Goal: Task Accomplishment & Management: Manage account settings

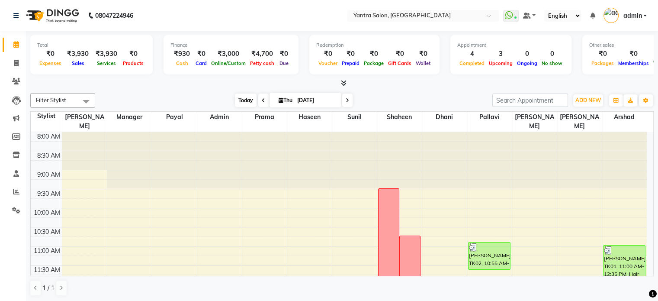
scroll to position [302, 0]
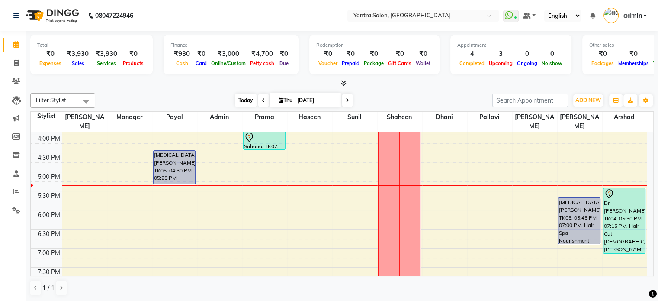
click at [235, 106] on span "Today" at bounding box center [246, 99] width 22 height 13
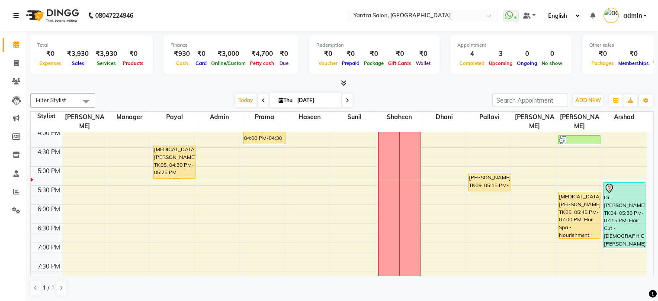
scroll to position [293, 0]
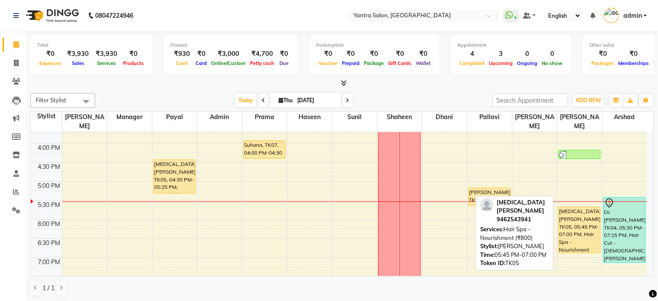
click at [576, 217] on div "[MEDICAL_DATA][PERSON_NAME], TK05, 05:45 PM-07:00 PM, Hair Spa - Nourishment (₹…" at bounding box center [579, 230] width 42 height 46
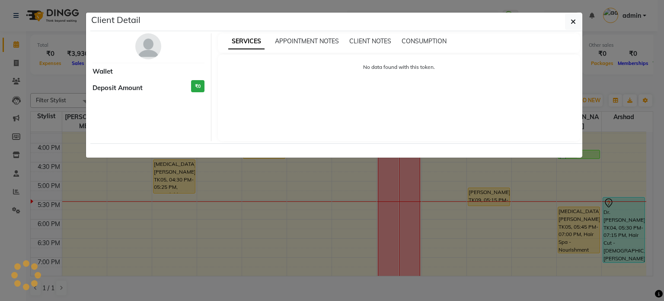
select select "1"
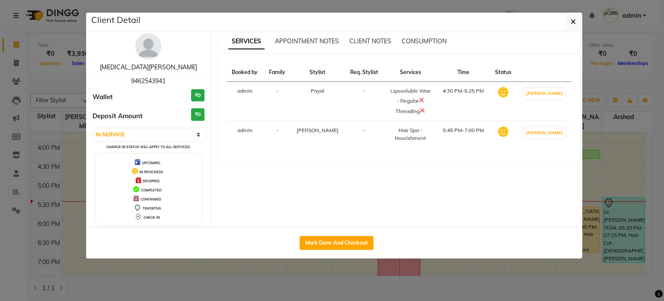
click at [153, 65] on link "[MEDICAL_DATA][PERSON_NAME]" at bounding box center [148, 67] width 97 height 8
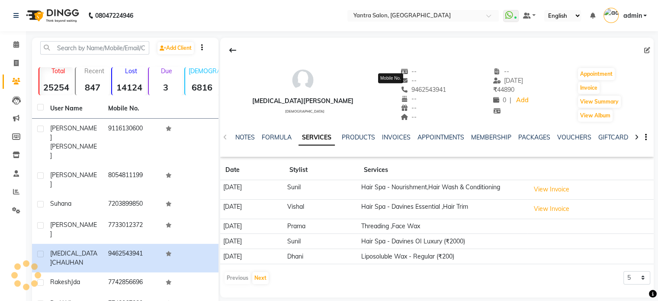
click at [401, 90] on span "9462543941" at bounding box center [424, 90] width 46 height 8
copy span "9462543941"
drag, startPoint x: 10, startPoint y: 41, endPoint x: 16, endPoint y: 45, distance: 6.6
click at [10, 41] on span at bounding box center [16, 45] width 15 height 10
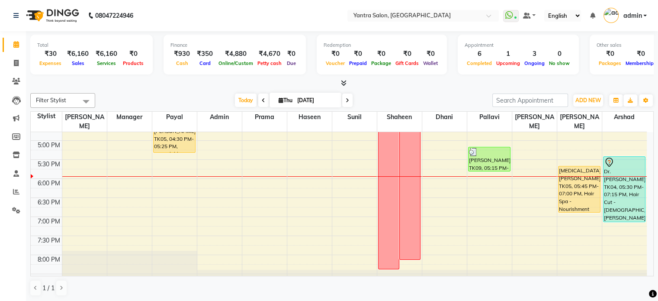
scroll to position [337, 0]
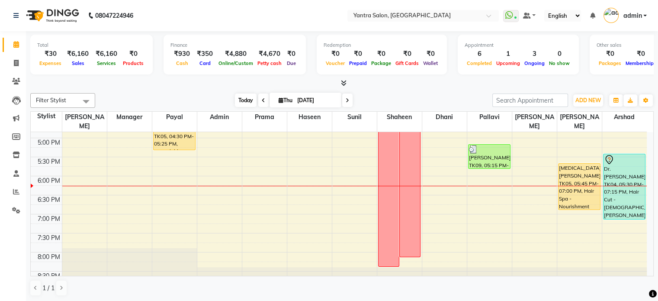
click at [236, 100] on span "Today" at bounding box center [246, 99] width 22 height 13
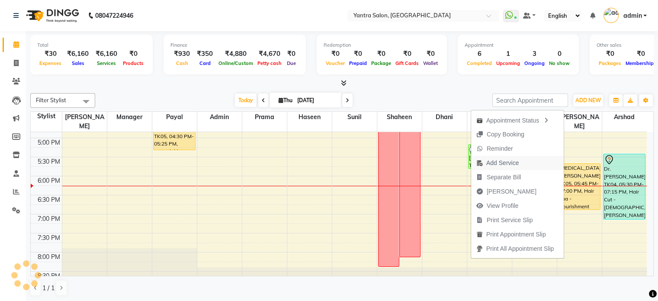
click at [519, 165] on span "Add Service" at bounding box center [497, 163] width 53 height 14
select select "90728"
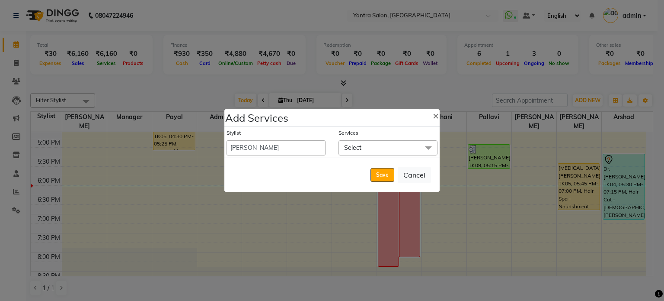
click at [386, 147] on span "Select" at bounding box center [388, 147] width 99 height 15
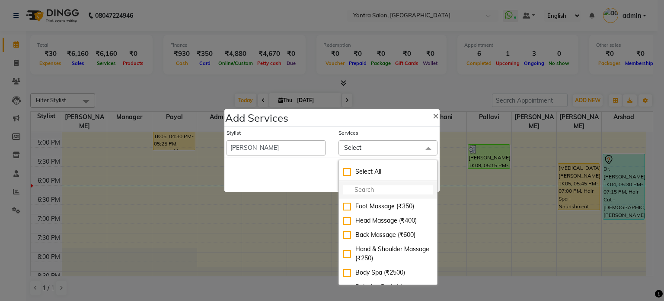
click at [364, 190] on input "multiselect-search" at bounding box center [388, 189] width 90 height 9
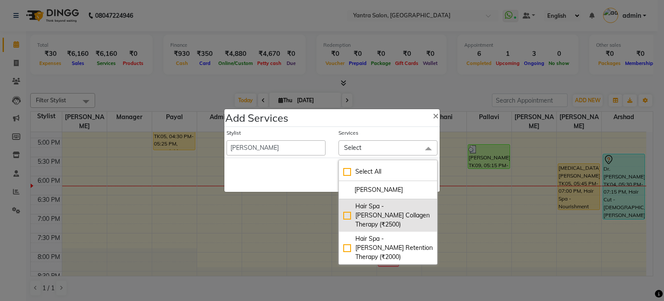
type input "[PERSON_NAME]"
click at [370, 205] on div "Hair Spa - [PERSON_NAME] Collagen Therapy (₹2500)" at bounding box center [388, 215] width 90 height 27
checkbox input "true"
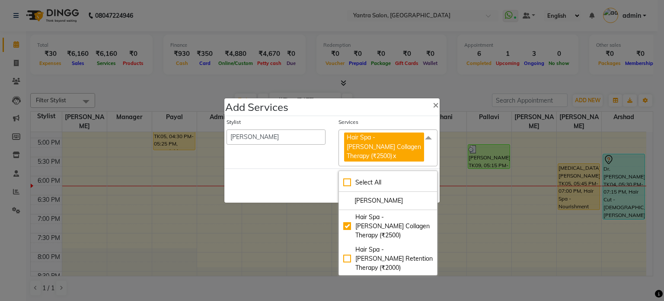
click at [319, 168] on div "Save Cancel" at bounding box center [331, 185] width 215 height 34
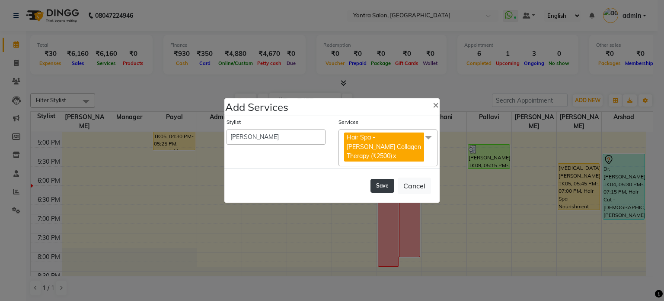
click at [373, 186] on button "Save" at bounding box center [383, 186] width 24 height 14
select select "72664"
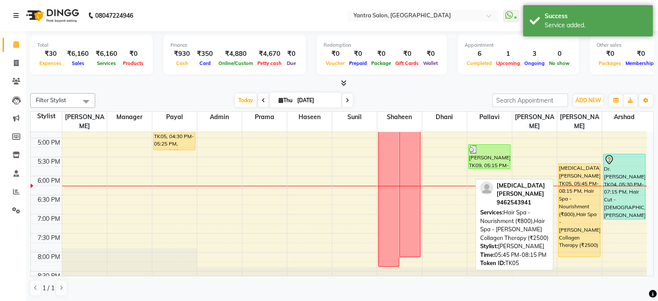
click at [570, 164] on div "[MEDICAL_DATA][PERSON_NAME], TK05, 05:45 PM-08:15 PM, Hair Spa - Nourishment (₹…" at bounding box center [579, 210] width 42 height 93
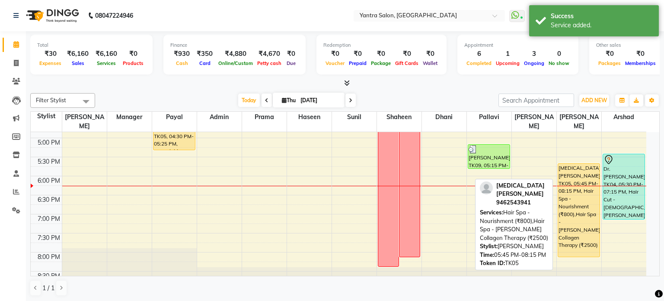
select select "1"
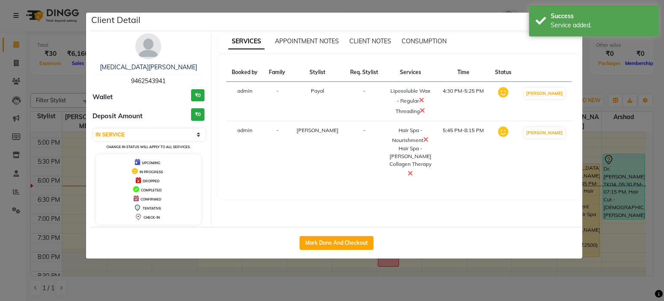
click at [423, 138] on icon at bounding box center [425, 139] width 5 height 7
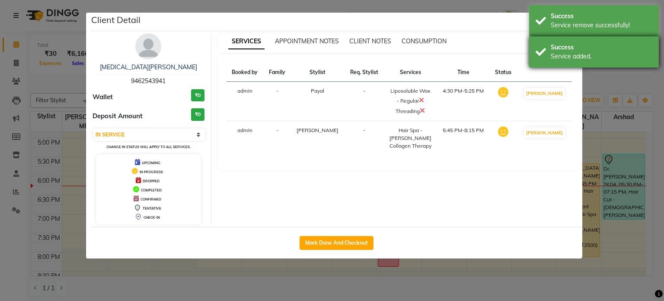
click at [552, 44] on div "Success" at bounding box center [602, 47] width 102 height 9
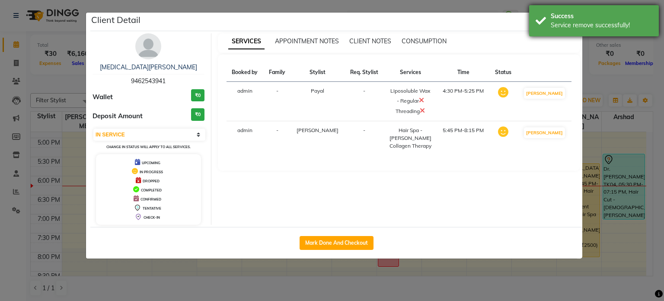
click at [555, 24] on div "Service remove successfully!" at bounding box center [602, 25] width 102 height 9
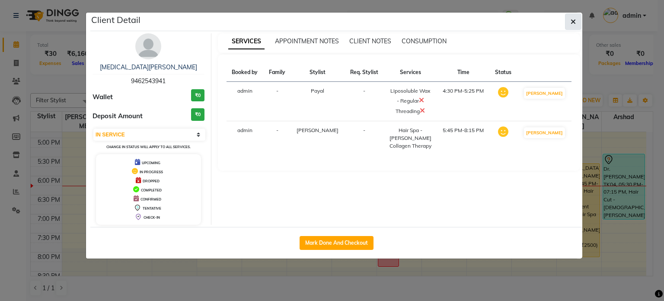
click at [571, 26] on span "button" at bounding box center [573, 21] width 5 height 9
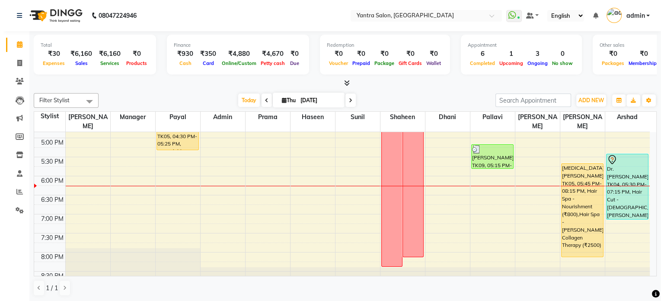
scroll to position [293, 0]
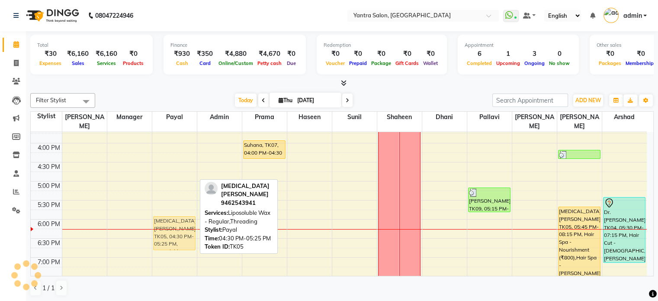
drag, startPoint x: 177, startPoint y: 167, endPoint x: 173, endPoint y: 223, distance: 56.4
click at [173, 223] on div "[MEDICAL_DATA][PERSON_NAME], TK05, 04:30 PM-05:25 PM, Liposoluble Wax - Regular…" at bounding box center [174, 86] width 45 height 494
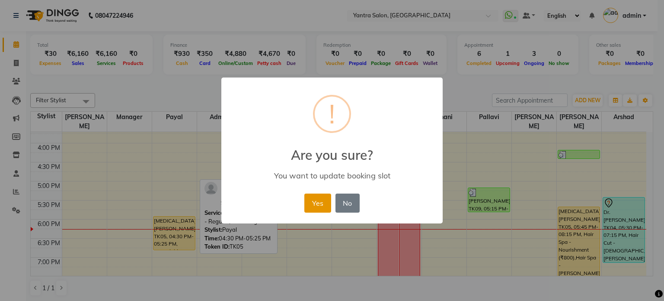
click at [315, 196] on button "Yes" at bounding box center [318, 202] width 26 height 19
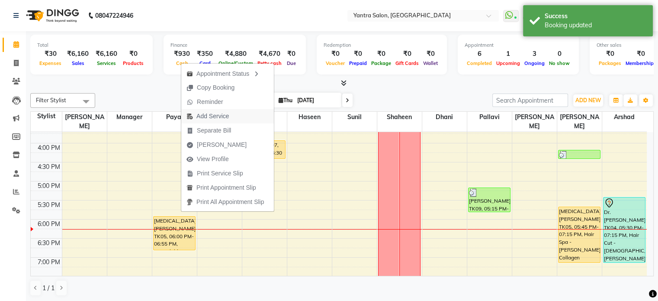
click at [208, 119] on span "Add Service" at bounding box center [212, 116] width 32 height 9
select select "51016"
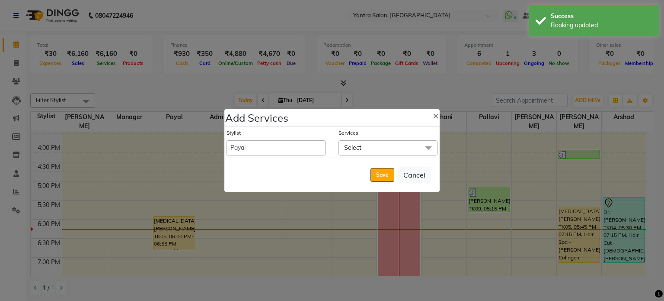
click at [357, 145] on span "Select" at bounding box center [352, 148] width 17 height 8
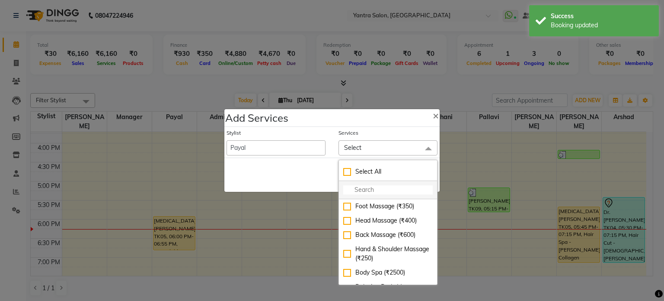
click at [361, 188] on input "multiselect-search" at bounding box center [388, 189] width 90 height 9
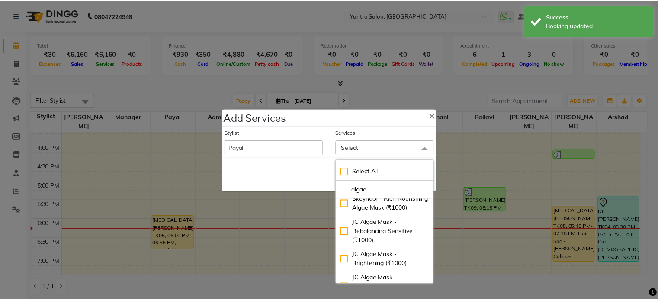
scroll to position [87, 0]
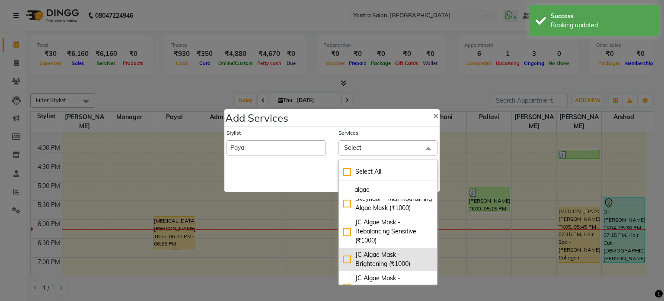
type input "algae"
click at [407, 262] on div "JC Algae Mask - Brightening (₹1000)" at bounding box center [388, 259] width 90 height 18
checkbox input "true"
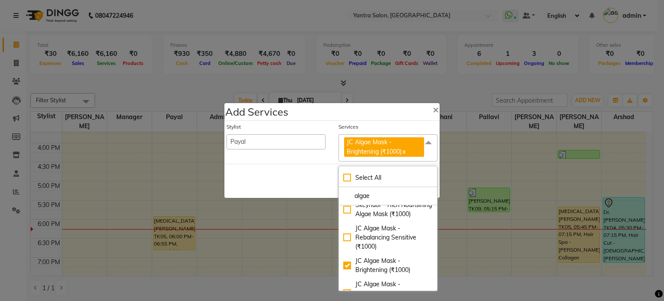
click at [298, 173] on div "Save Cancel" at bounding box center [331, 181] width 215 height 34
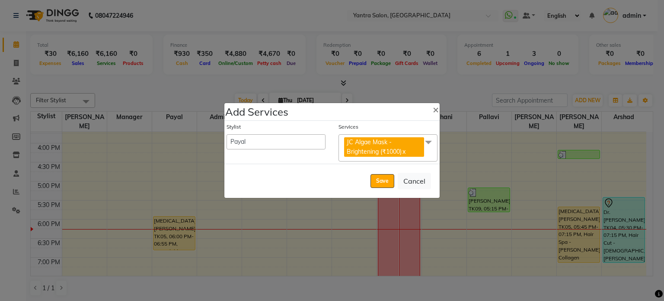
drag, startPoint x: 378, startPoint y: 185, endPoint x: 372, endPoint y: 188, distance: 7.4
click at [379, 185] on button "Save" at bounding box center [383, 181] width 24 height 14
select select "72664"
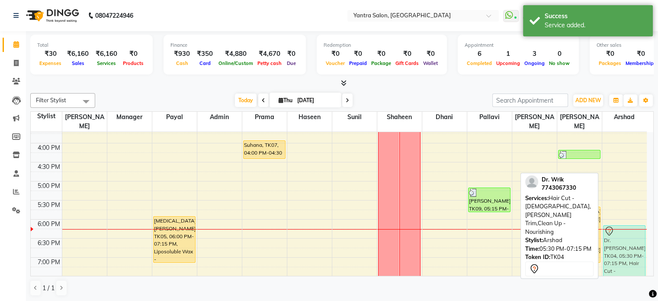
drag, startPoint x: 616, startPoint y: 202, endPoint x: 616, endPoint y: 234, distance: 31.6
click at [616, 234] on div "[PERSON_NAME], TK01, 11:00 AM-12:35 PM, Hair Cut - [DEMOGRAPHIC_DATA],[PERSON_N…" at bounding box center [624, 86] width 45 height 494
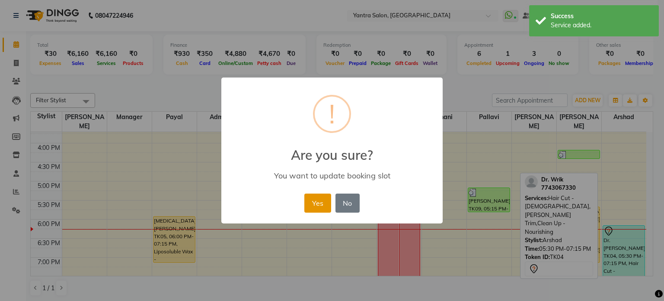
click at [322, 198] on button "Yes" at bounding box center [318, 202] width 26 height 19
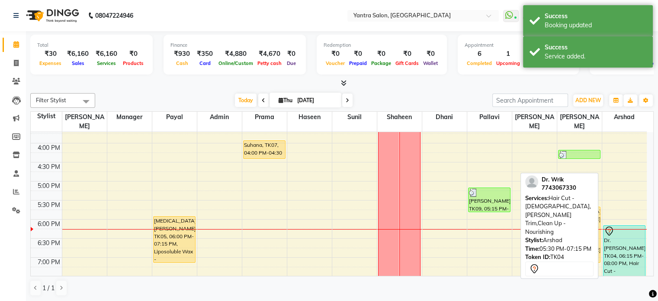
scroll to position [337, 0]
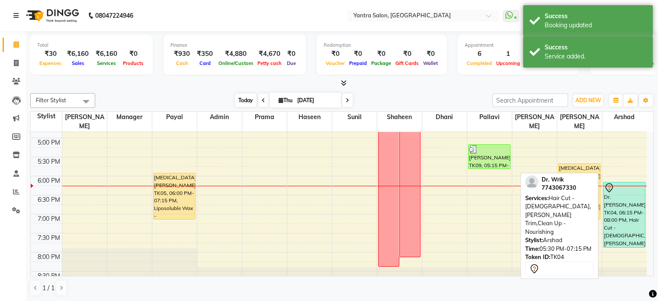
click at [241, 95] on span "Today" at bounding box center [246, 99] width 22 height 13
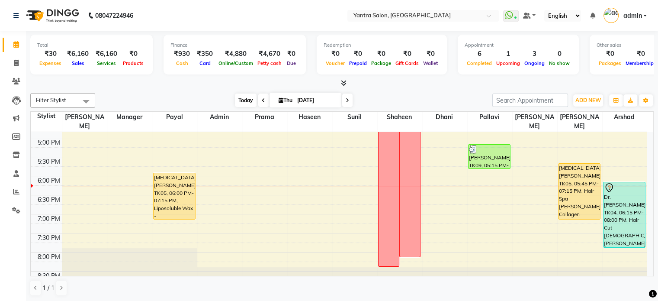
click at [244, 98] on span "Today" at bounding box center [246, 99] width 22 height 13
click at [237, 102] on span "Today" at bounding box center [246, 99] width 22 height 13
click at [245, 99] on span "Today" at bounding box center [246, 99] width 22 height 13
